Goal: Task Accomplishment & Management: Use online tool/utility

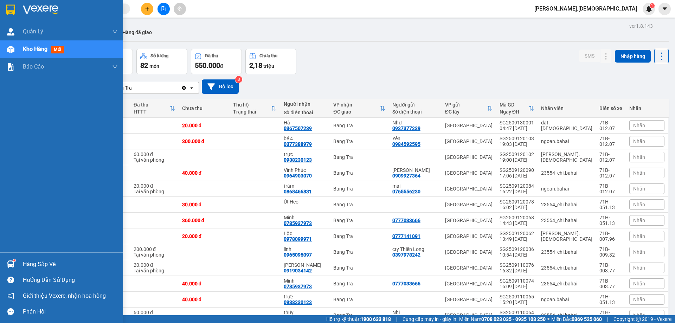
click at [7, 261] on img at bounding box center [10, 263] width 7 height 7
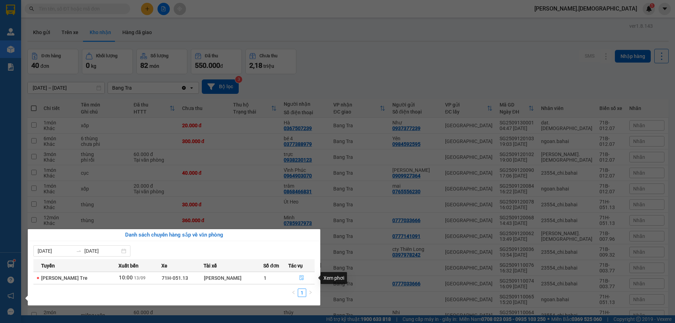
click at [299, 279] on icon "file-done" at bounding box center [301, 277] width 5 height 5
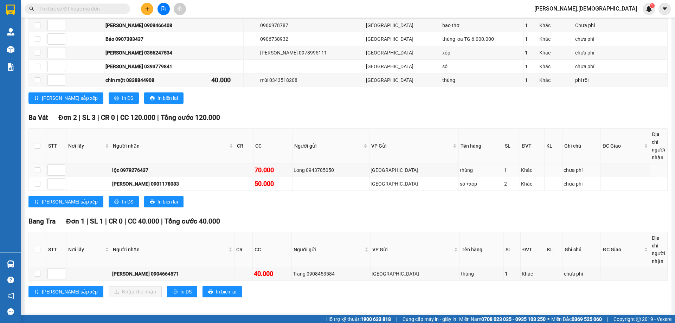
scroll to position [214, 0]
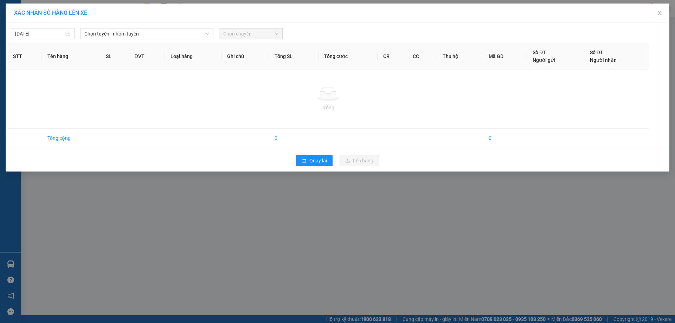
click at [111, 239] on div "XÁC [PERSON_NAME] SỐ HÀNG LÊN XE [DATE] [PERSON_NAME] - nhóm [PERSON_NAME] chuy…" at bounding box center [337, 161] width 675 height 323
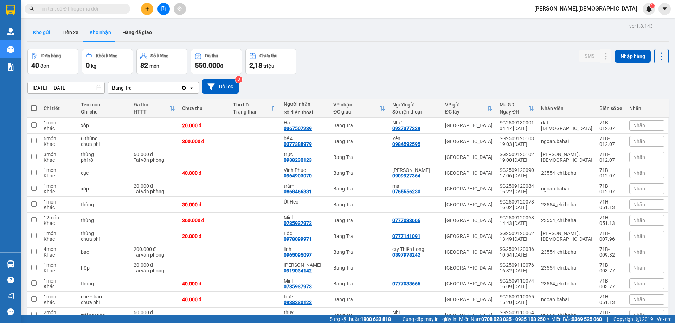
click at [42, 30] on button "Kho gửi" at bounding box center [41, 32] width 28 height 17
